Goal: Transaction & Acquisition: Subscribe to service/newsletter

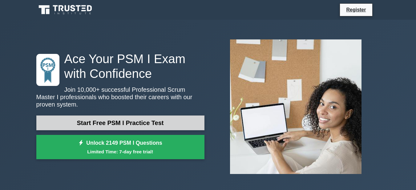
click at [132, 115] on link "Start Free PSM I Practice Test" at bounding box center [120, 122] width 168 height 15
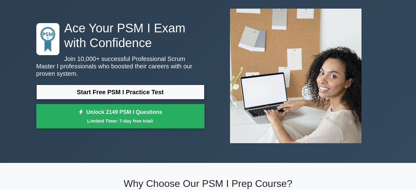
scroll to position [92, 0]
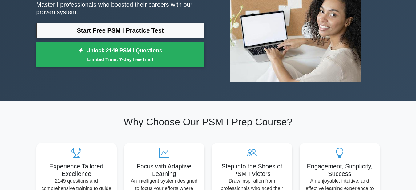
click at [110, 42] on link "Unlock 2149 PSM I Questions Limited Time: 7-day free trial!" at bounding box center [120, 54] width 168 height 25
